Goal: Transaction & Acquisition: Obtain resource

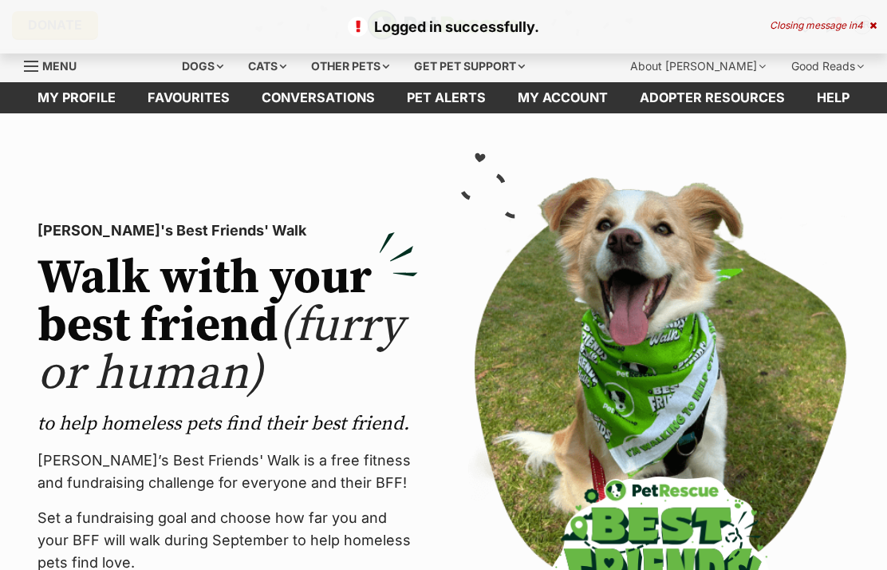
click at [209, 69] on div "Dogs" at bounding box center [203, 66] width 64 height 32
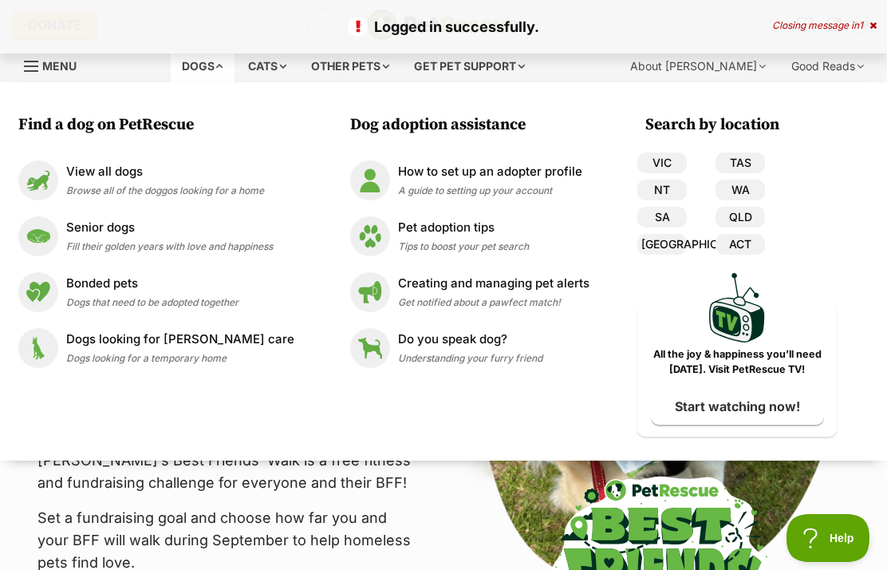
click at [99, 174] on p "View all dogs" at bounding box center [165, 172] width 198 height 18
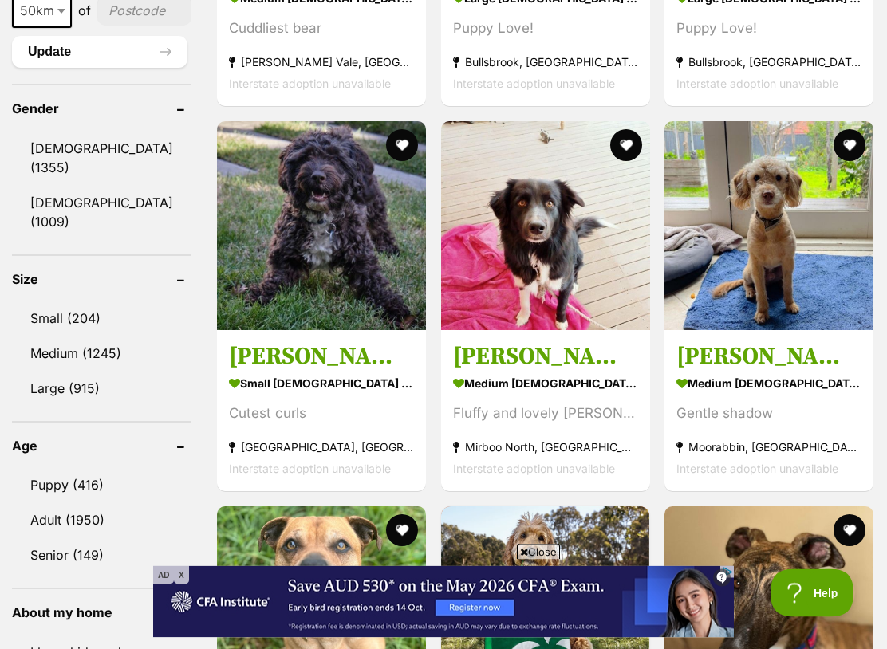
scroll to position [1368, 0]
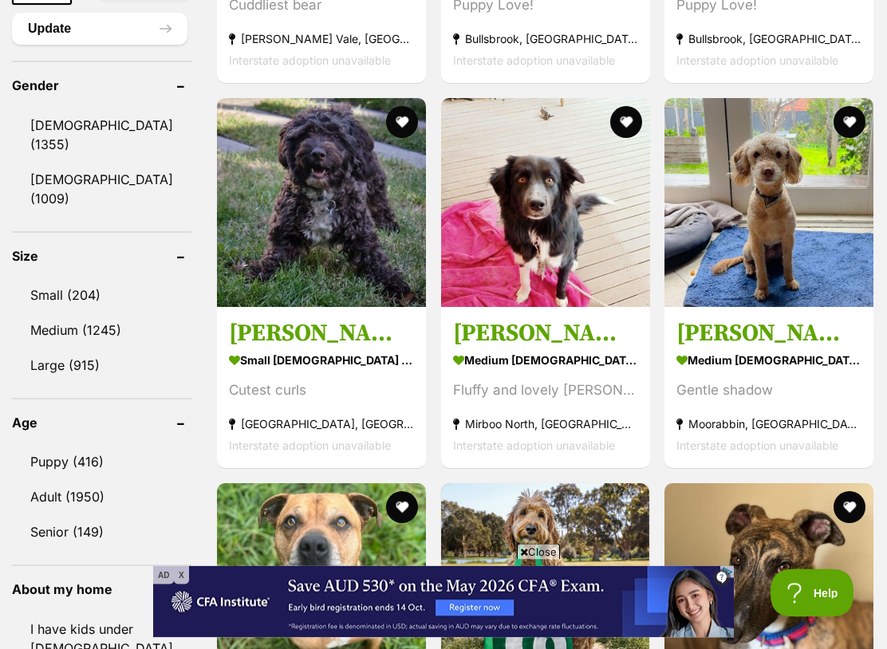
click at [52, 216] on link "Female (1009)" at bounding box center [101, 190] width 179 height 53
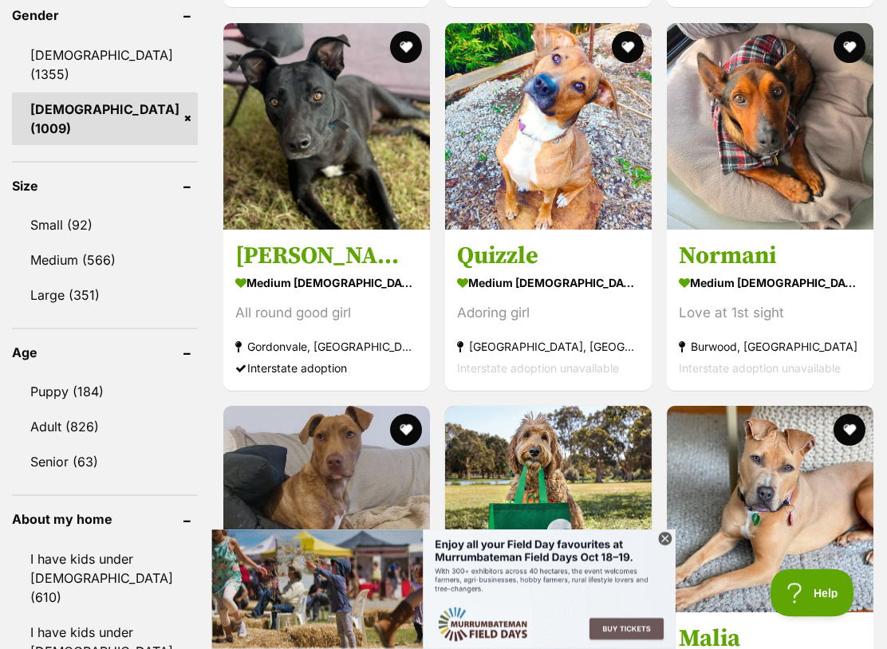
scroll to position [1455, 0]
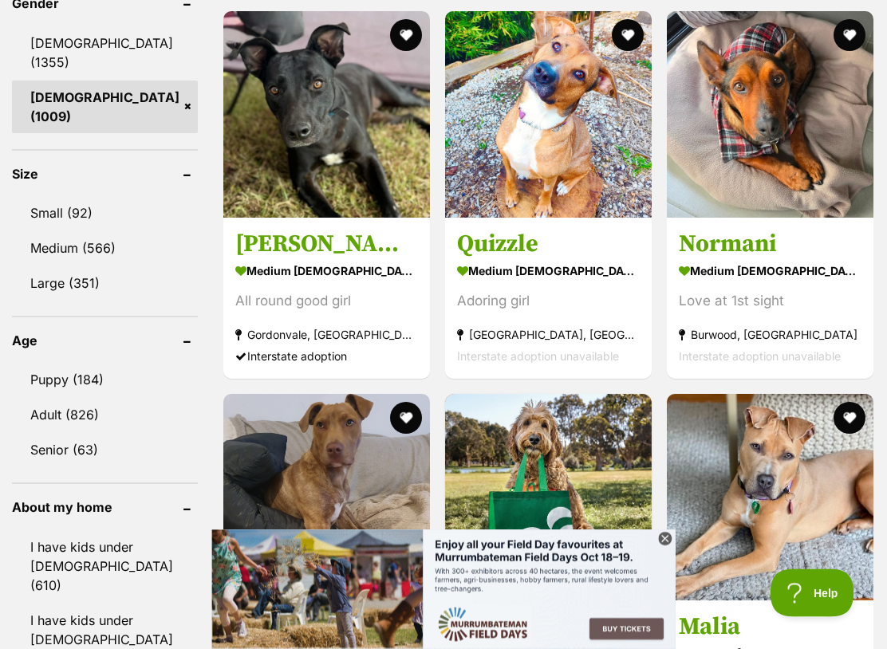
click at [49, 207] on link "Small (92)" at bounding box center [105, 214] width 186 height 34
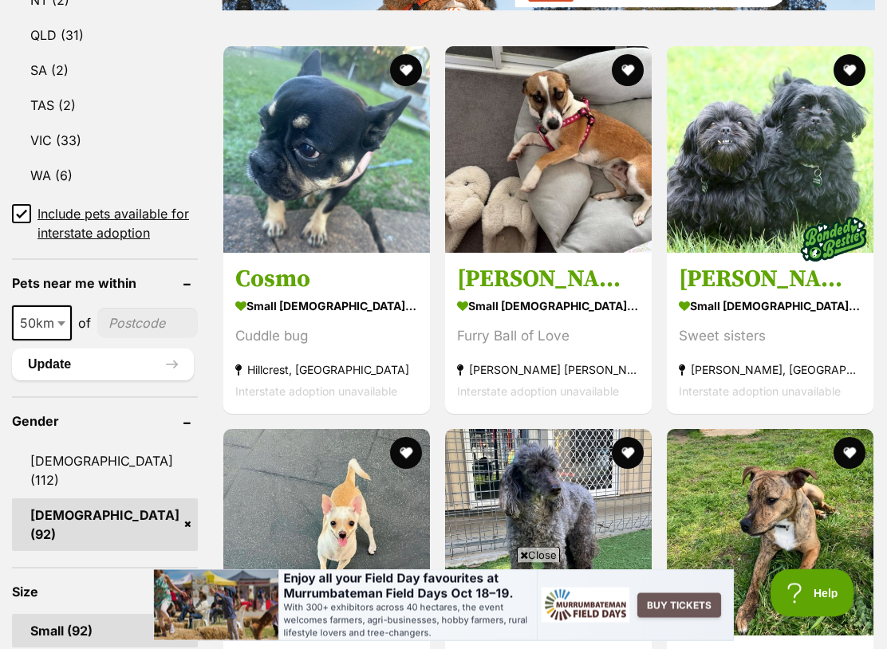
scroll to position [1042, 0]
click at [223, 197] on img at bounding box center [326, 149] width 207 height 207
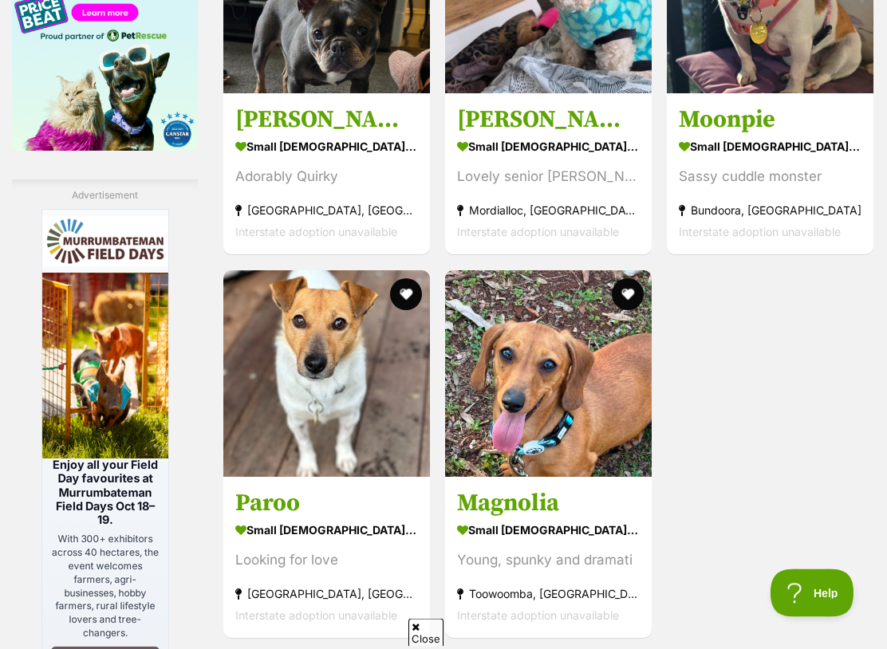
scroll to position [2733, 0]
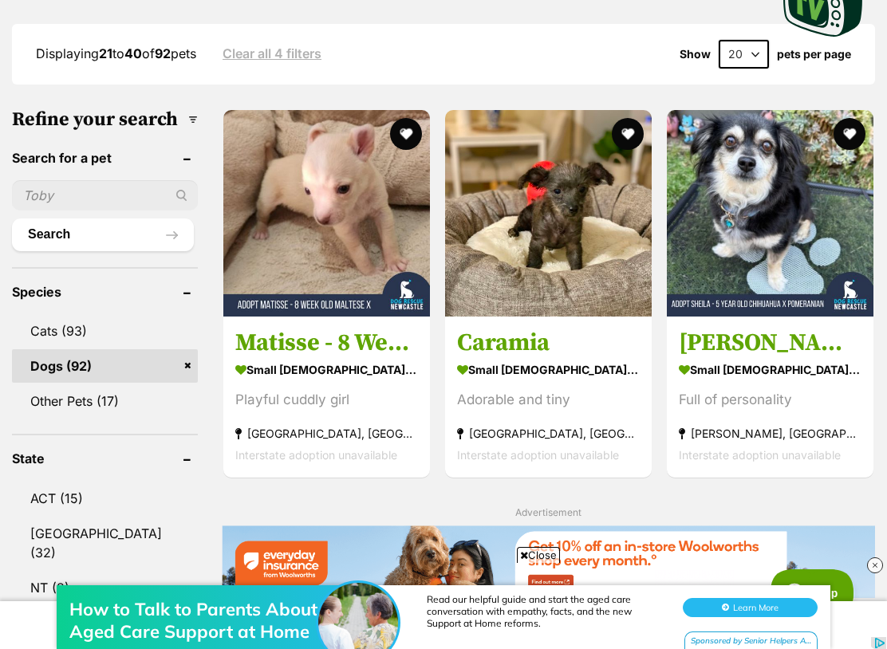
click at [287, 396] on section "small female Dog Playful cuddly girl Cameron Park, NSW Interstate adoption unav…" at bounding box center [326, 412] width 183 height 108
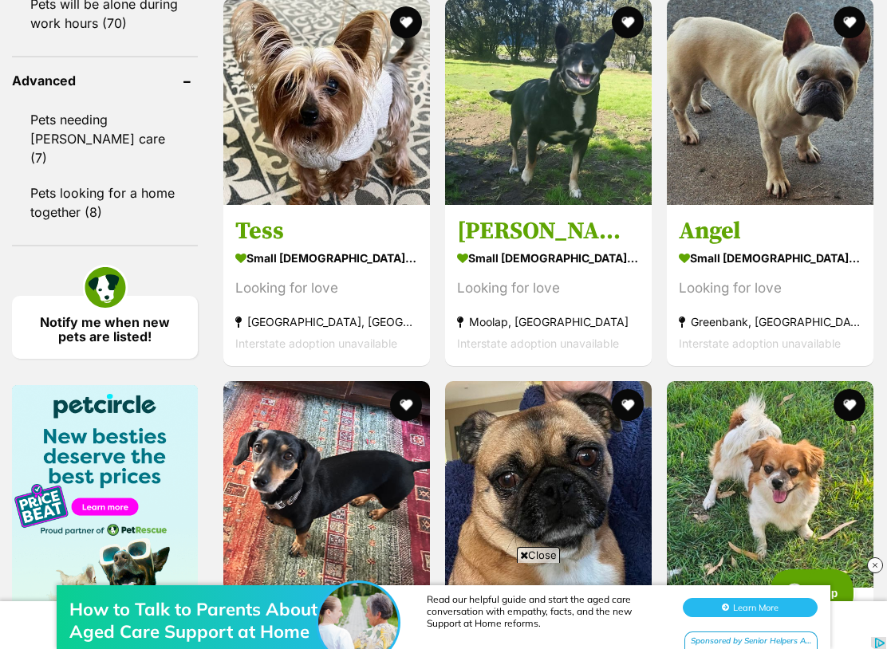
click at [720, 205] on img at bounding box center [770, 101] width 207 height 207
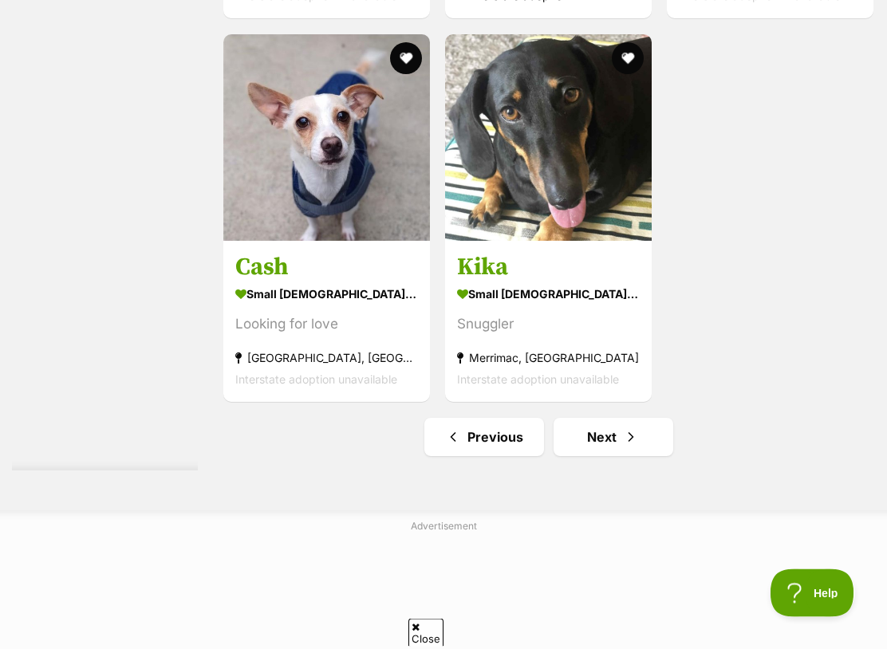
scroll to position [3152, 0]
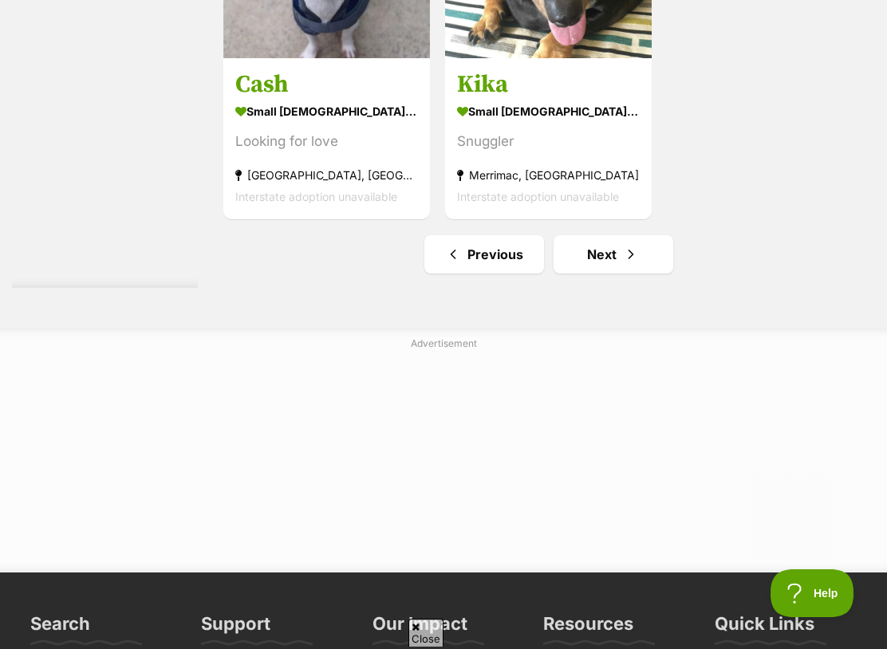
click at [599, 274] on link "Next" at bounding box center [614, 254] width 120 height 38
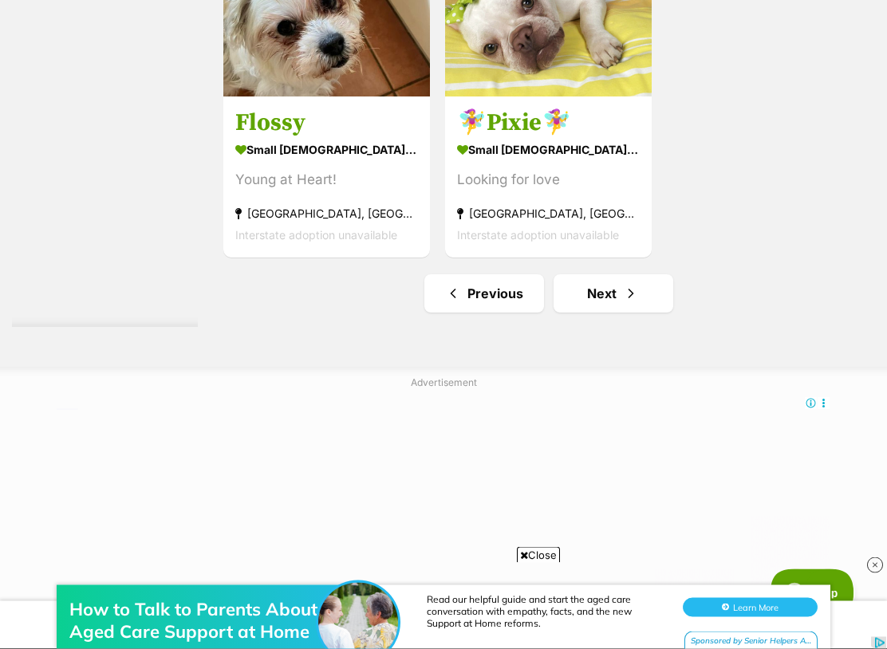
scroll to position [3358, 0]
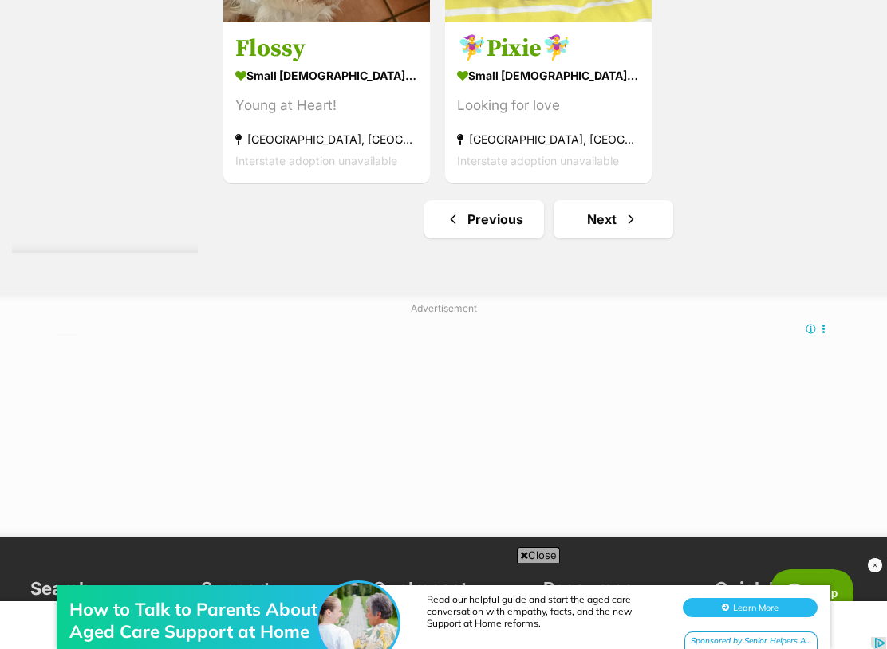
click at [623, 229] on span "Next page" at bounding box center [631, 219] width 16 height 19
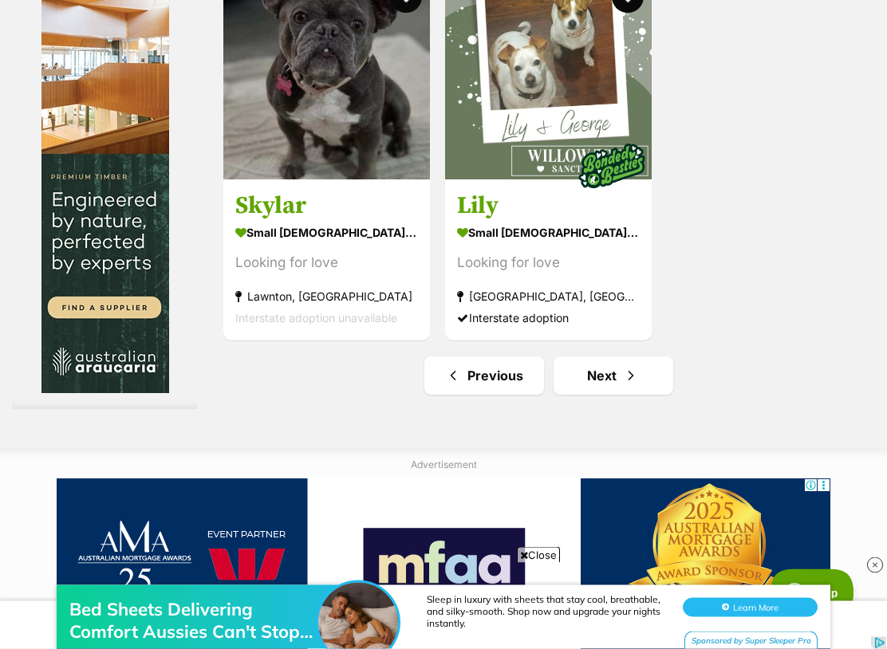
scroll to position [3041, 0]
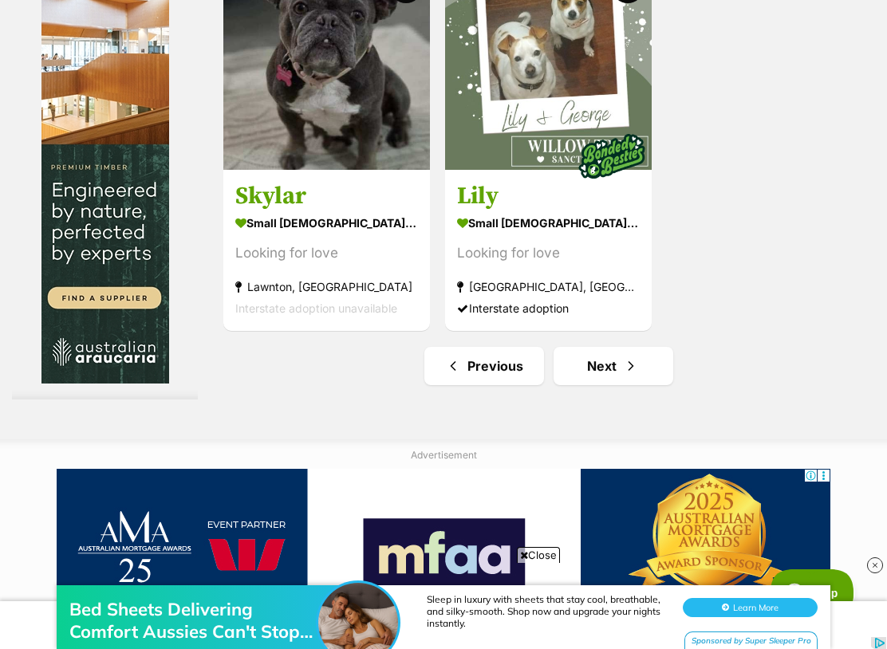
click at [223, 170] on img at bounding box center [326, 66] width 207 height 207
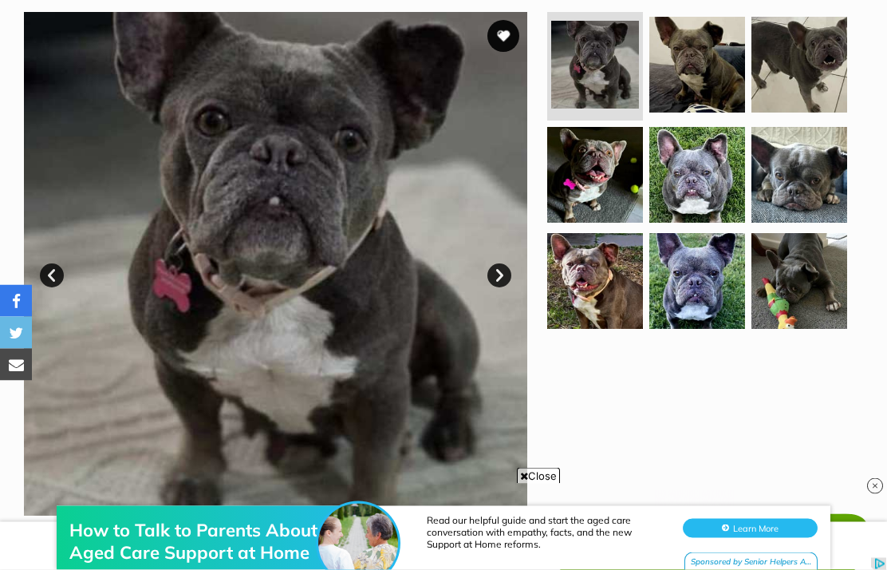
scroll to position [320, 0]
click at [681, 300] on img at bounding box center [697, 281] width 96 height 96
